Goal: Obtain resource: Obtain resource

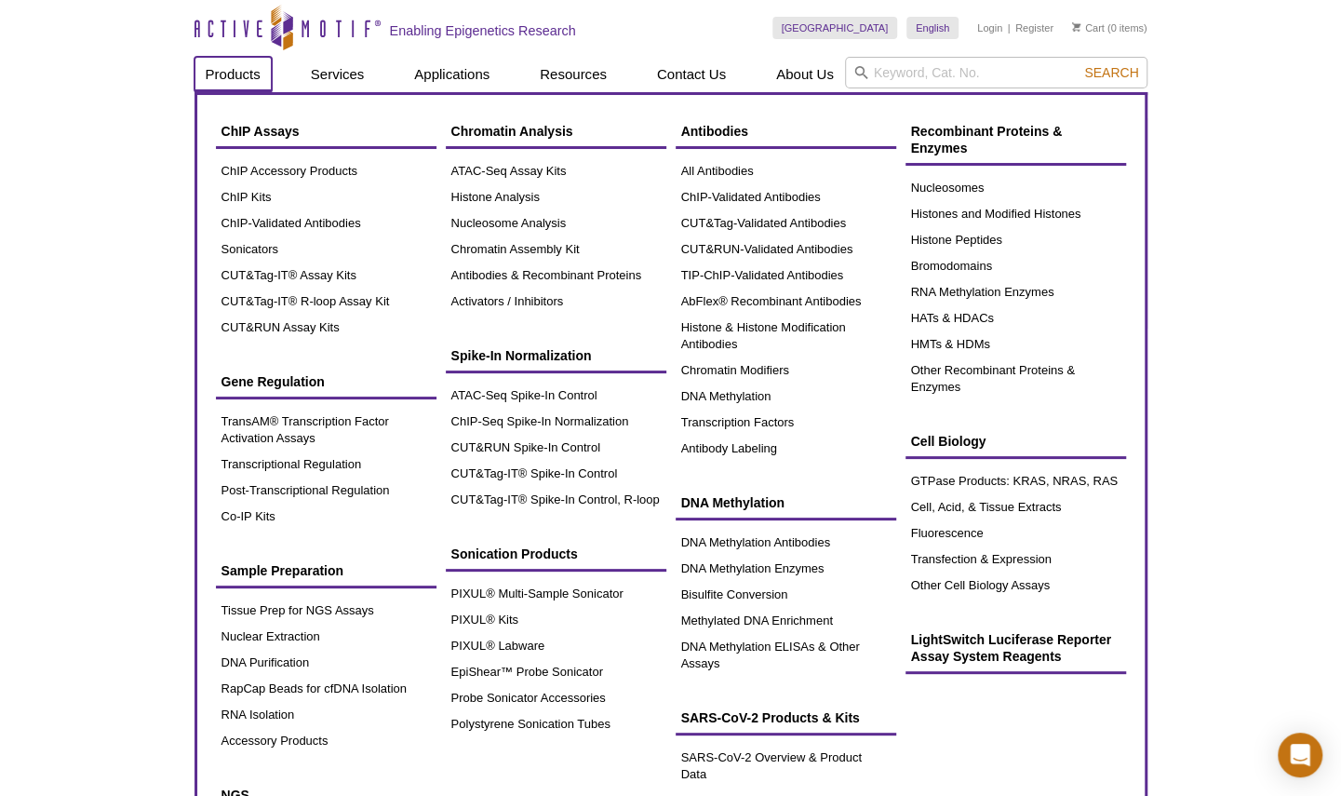
click at [208, 80] on link "Products" at bounding box center [233, 74] width 77 height 35
click at [236, 73] on link "Products" at bounding box center [233, 74] width 77 height 35
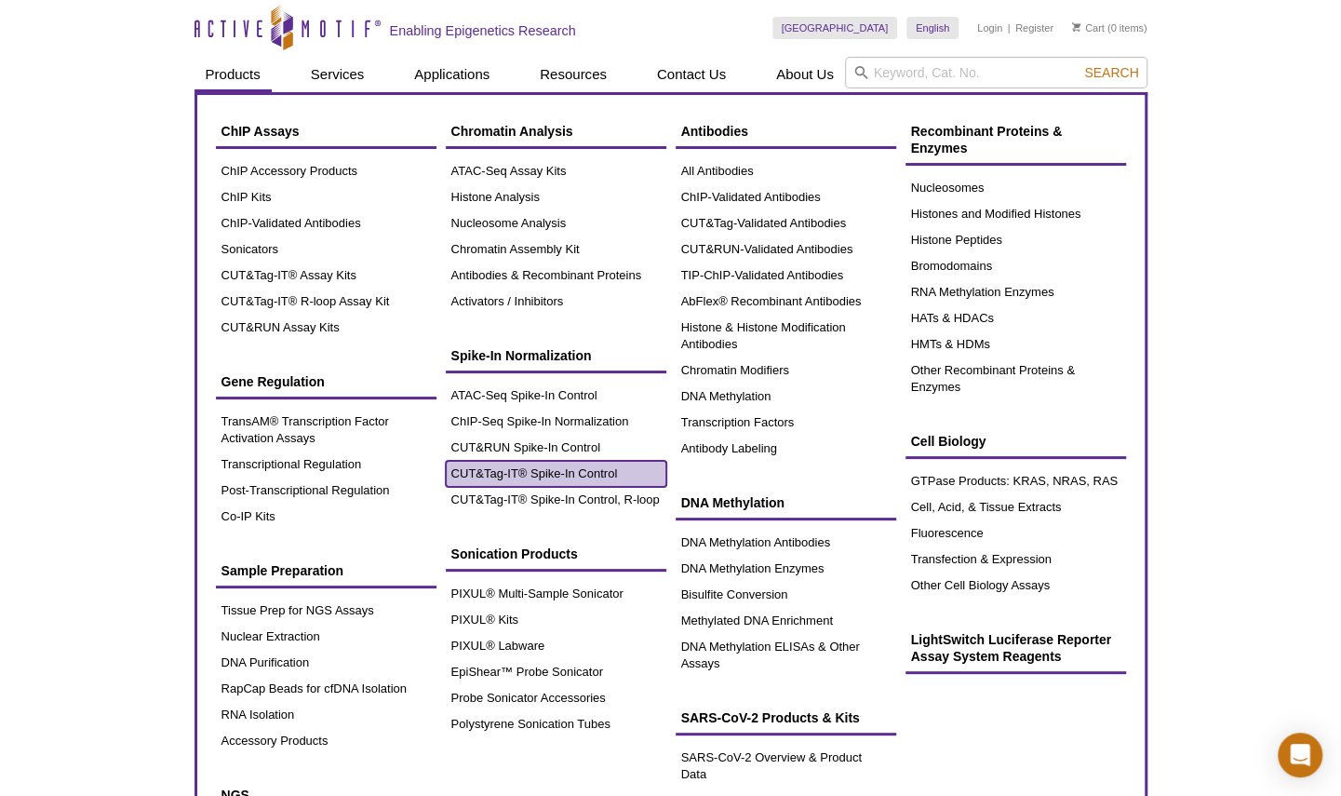
click at [542, 472] on link "CUT&Tag-IT® Spike-In Control" at bounding box center [556, 474] width 221 height 26
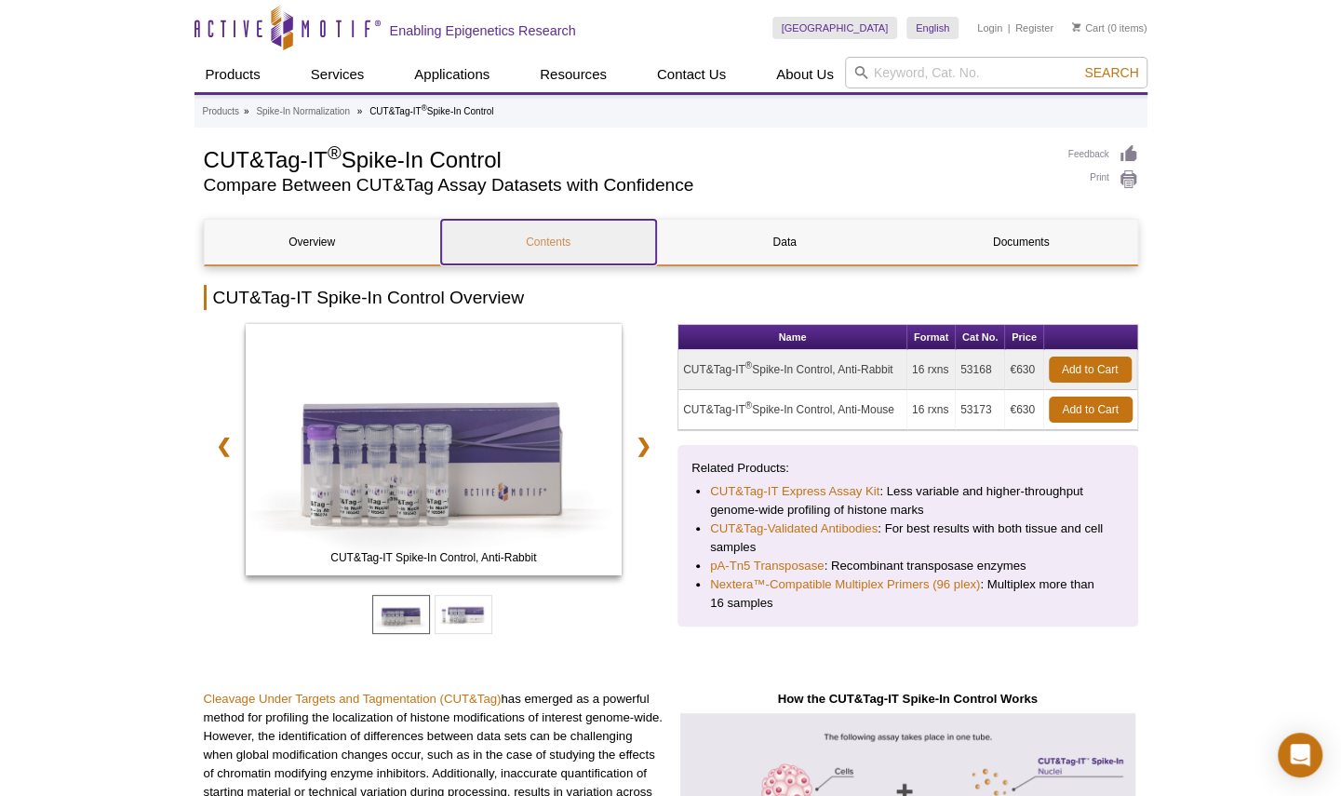
click at [569, 232] on link "Contents" at bounding box center [548, 242] width 215 height 45
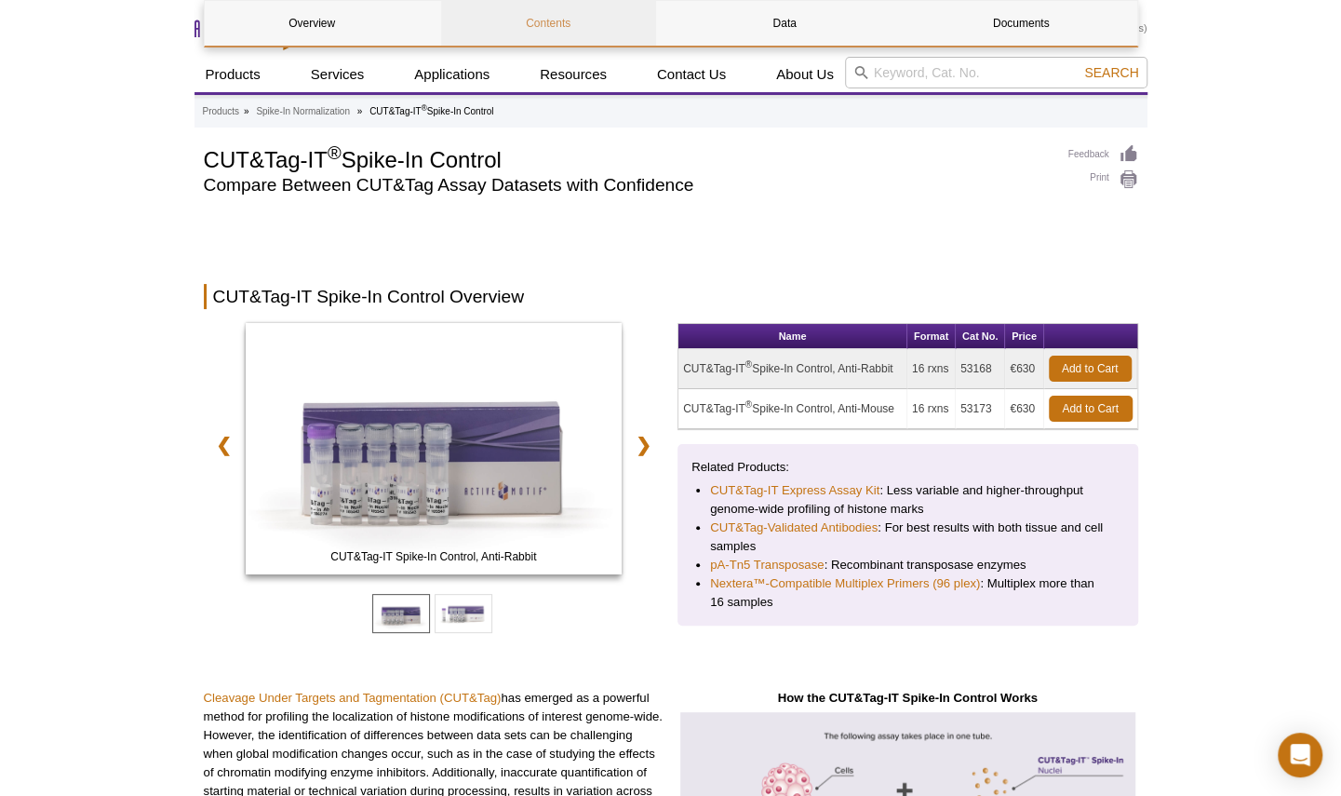
scroll to position [1619, 0]
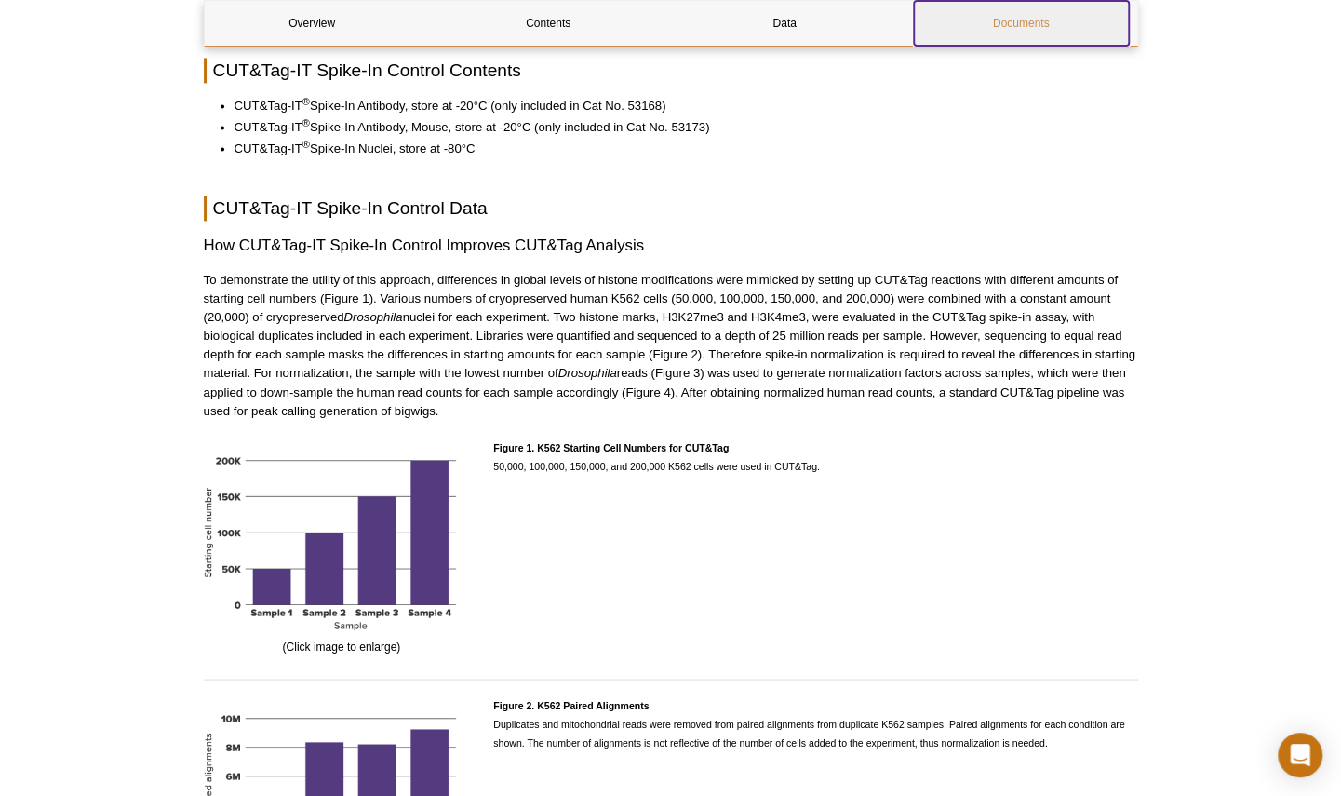
click at [1007, 21] on link "Documents" at bounding box center [1021, 23] width 215 height 45
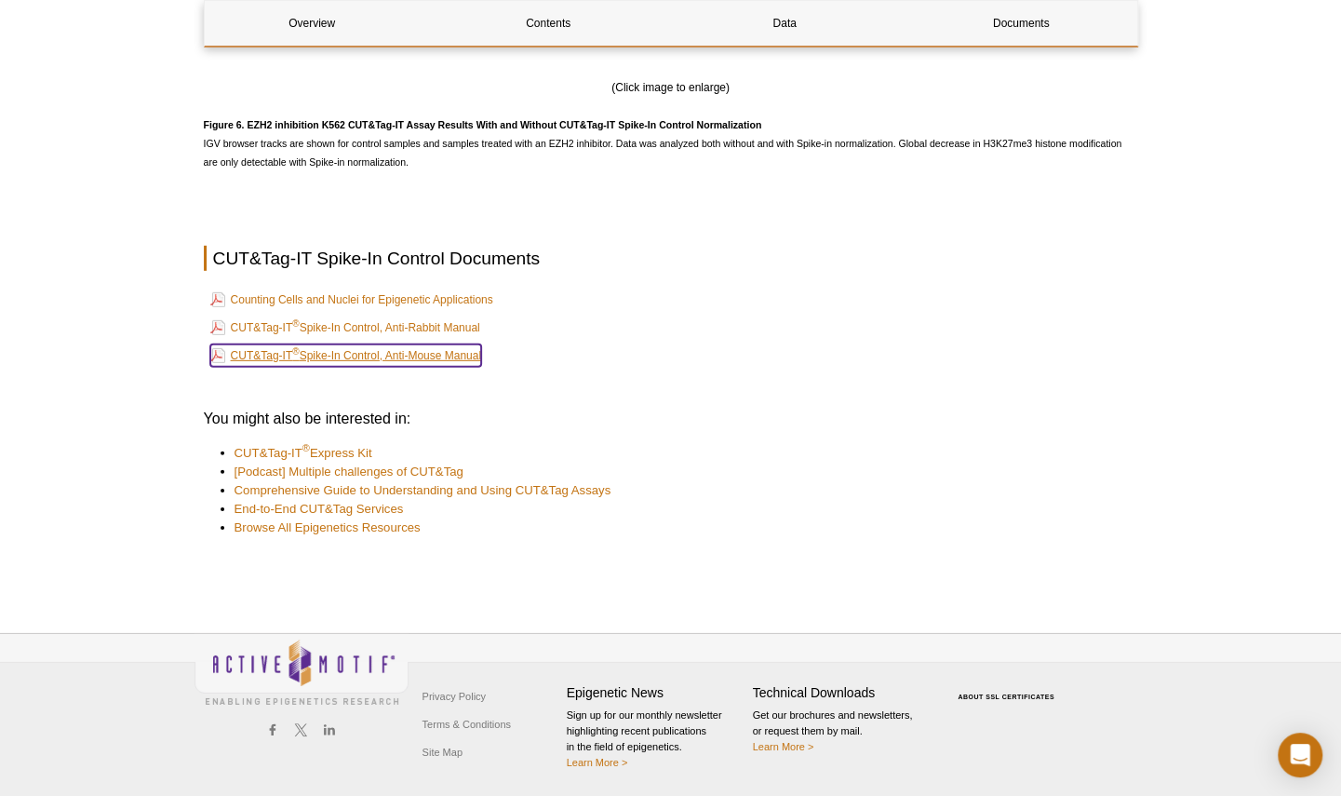
click at [439, 344] on link "CUT&Tag-IT ® Spike-In Control, Anti-Mouse Manual" at bounding box center [346, 355] width 272 height 22
